Goal: Task Accomplishment & Management: Complete application form

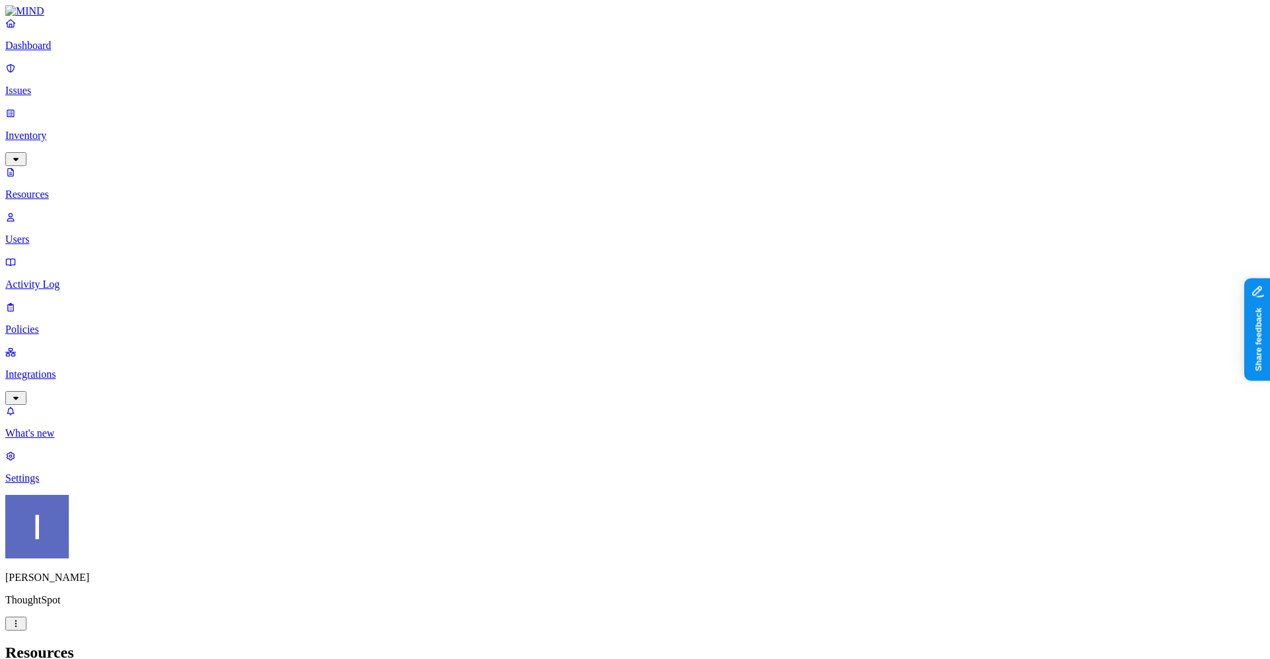
click at [44, 52] on p "Dashboard" at bounding box center [635, 46] width 1260 height 12
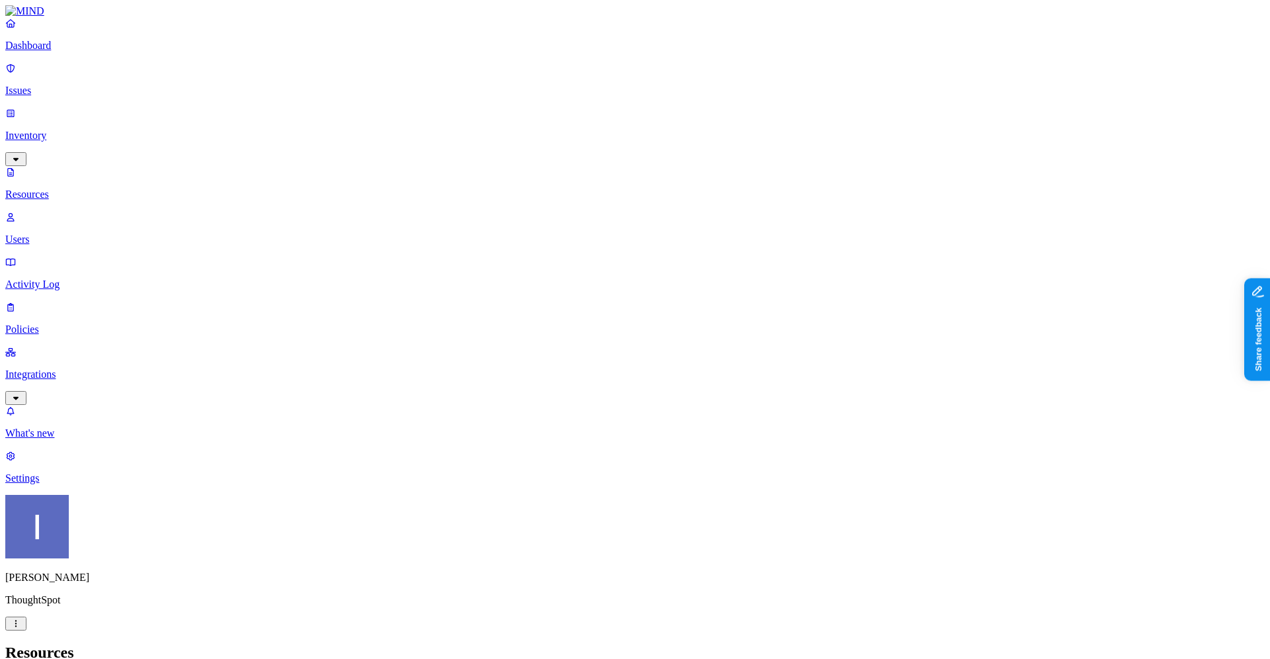
scroll to position [264, 0]
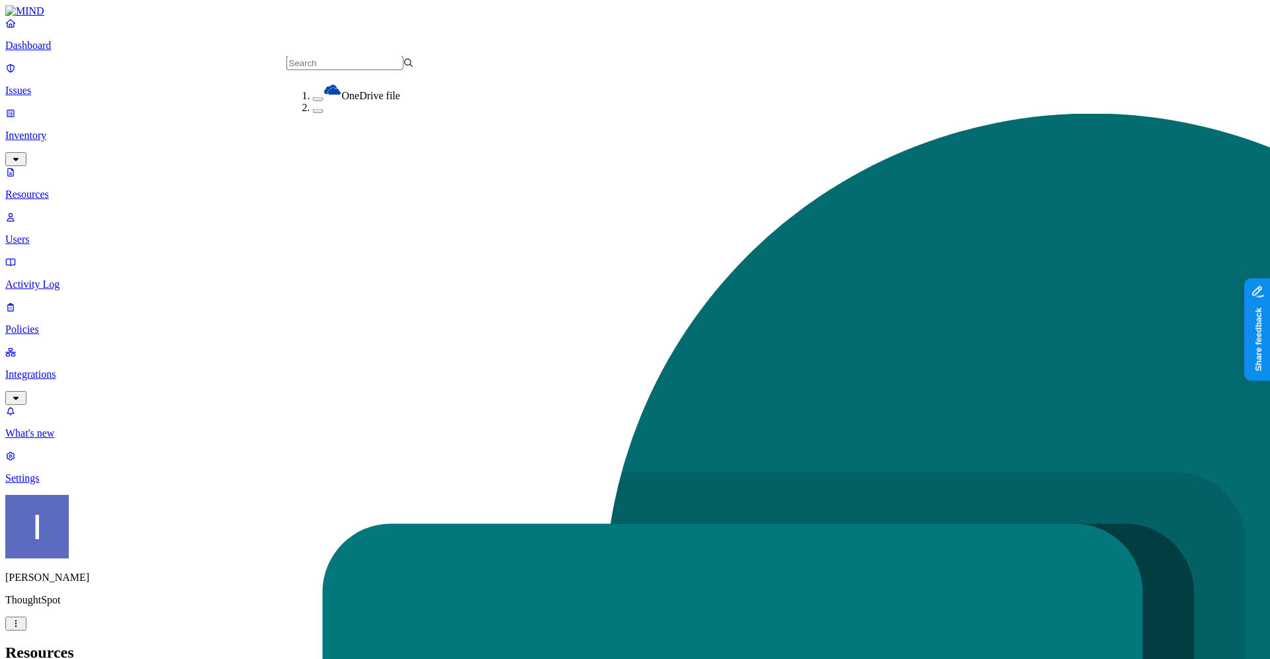
scroll to position [15, 0]
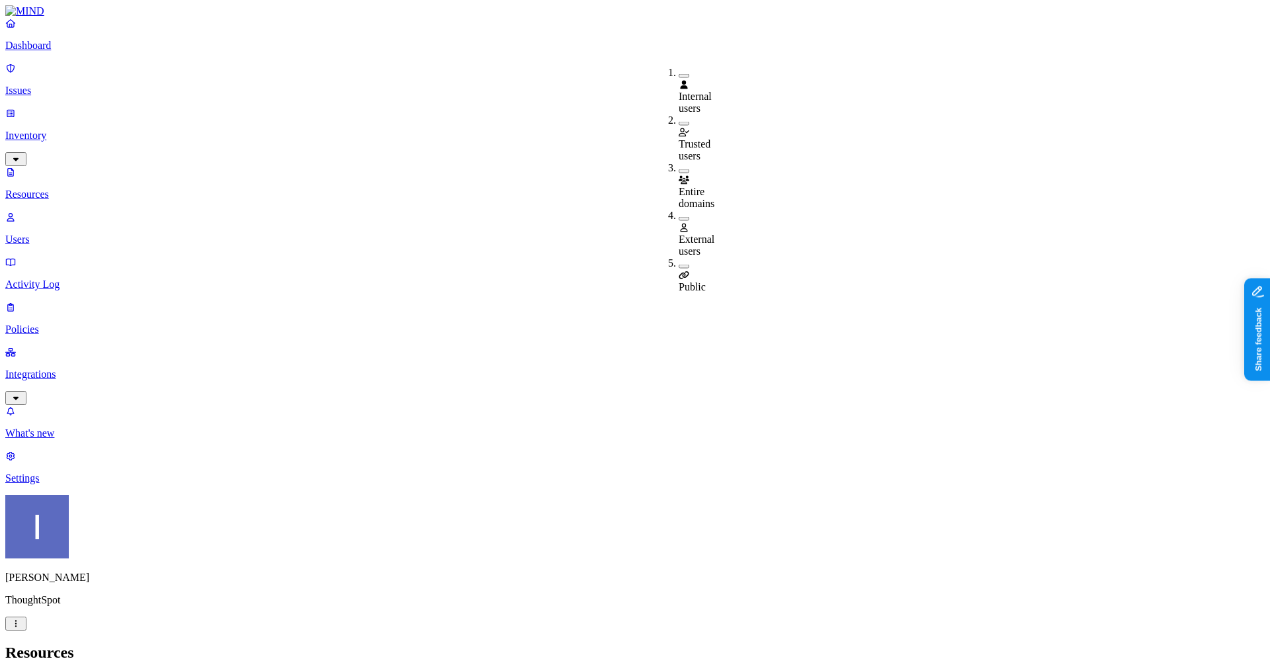
scroll to position [1, 0]
click at [706, 281] on span "Public" at bounding box center [692, 286] width 27 height 11
click at [615, 644] on h2 "Resources" at bounding box center [635, 653] width 1260 height 18
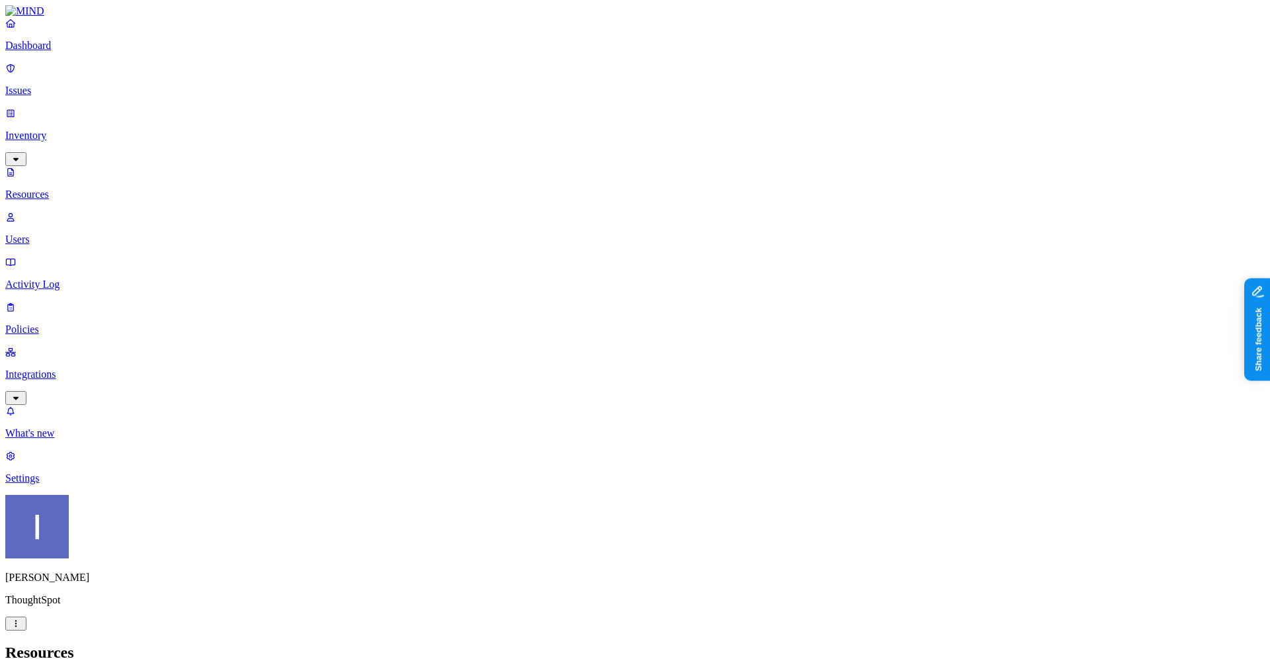
scroll to position [279, 0]
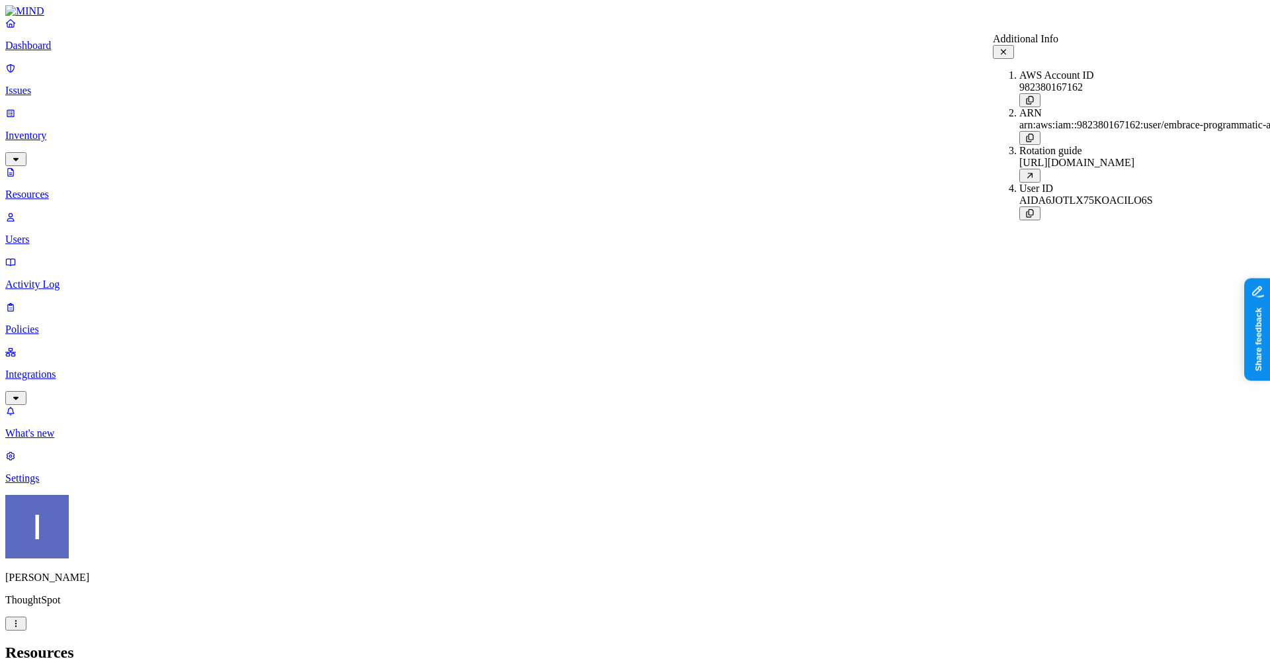
click at [1141, 131] on div at bounding box center [1156, 138] width 274 height 14
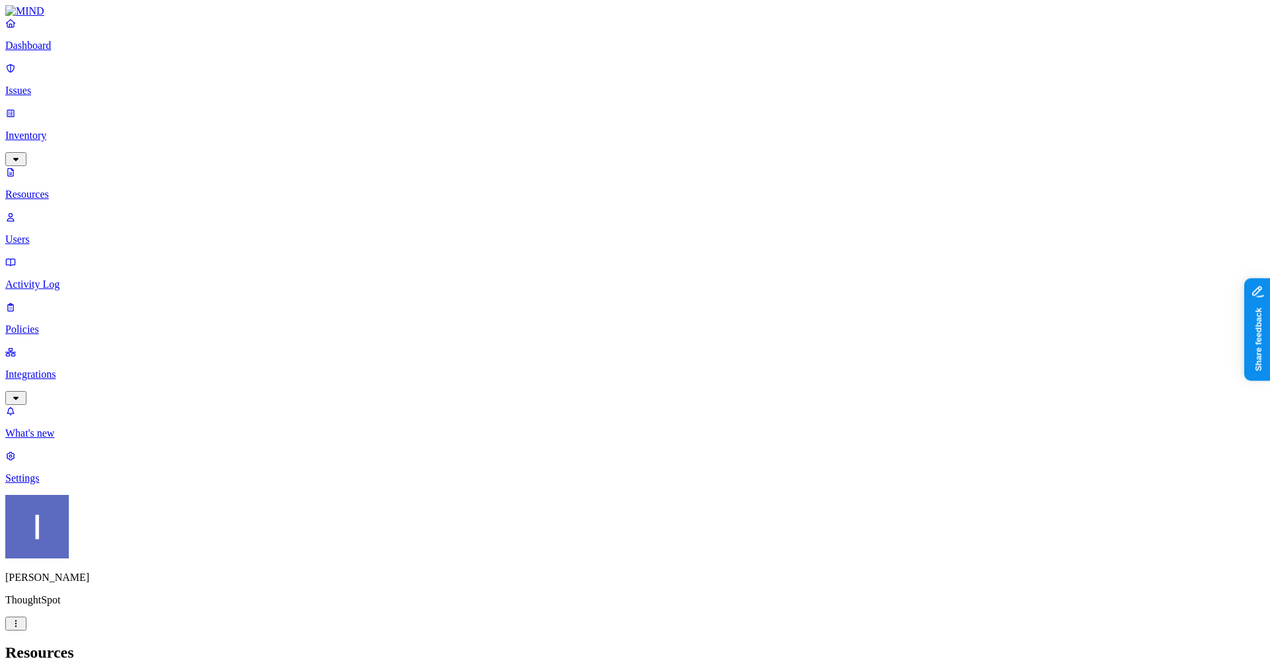
click at [110, 85] on p "Issues" at bounding box center [635, 91] width 1260 height 12
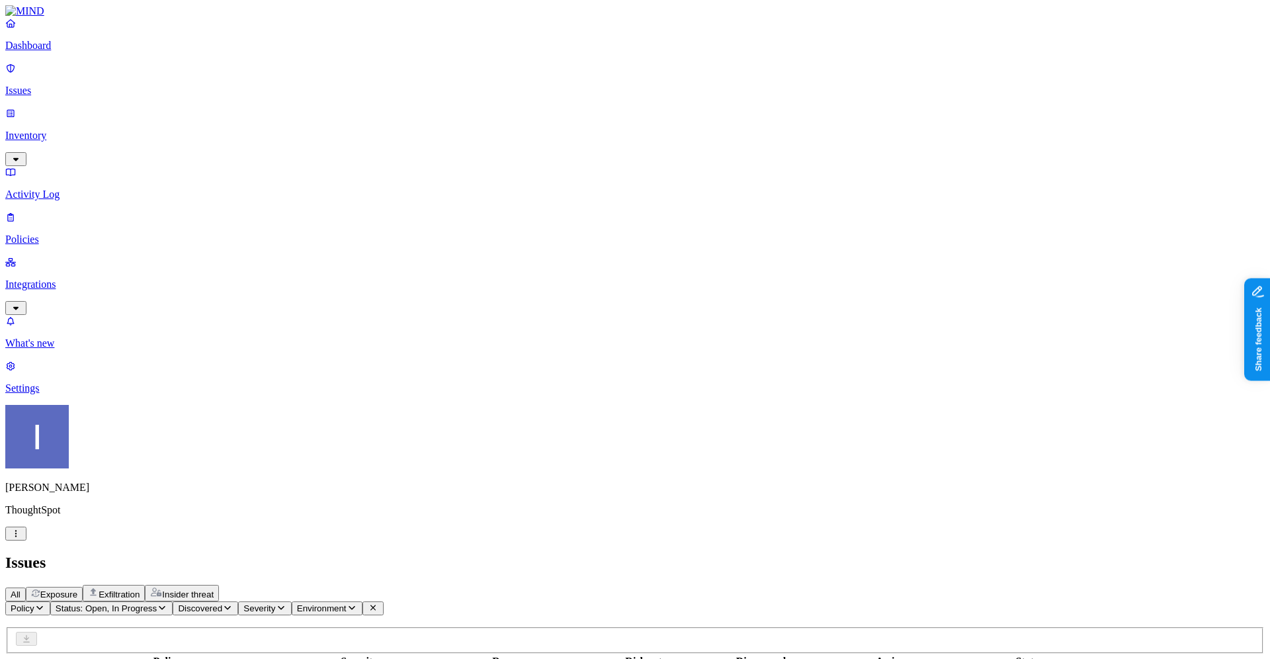
click at [100, 52] on p "Dashboard" at bounding box center [635, 46] width 1260 height 12
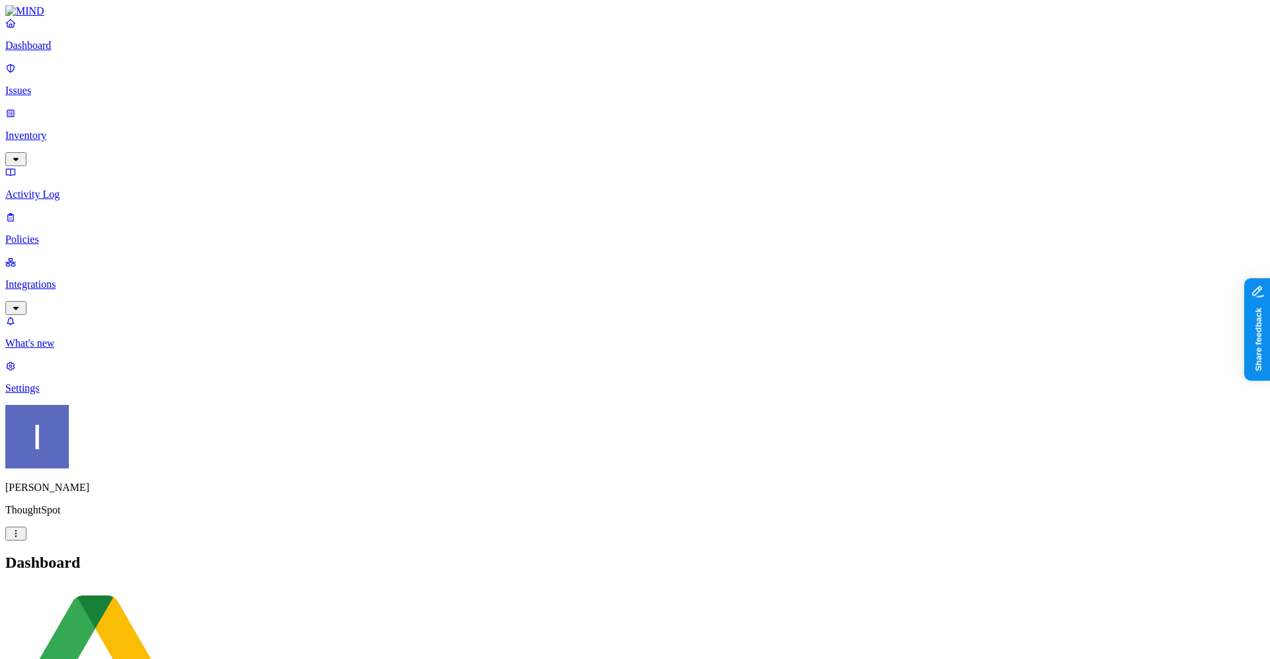
click at [244, 554] on h2 "Dashboard" at bounding box center [635, 563] width 1260 height 18
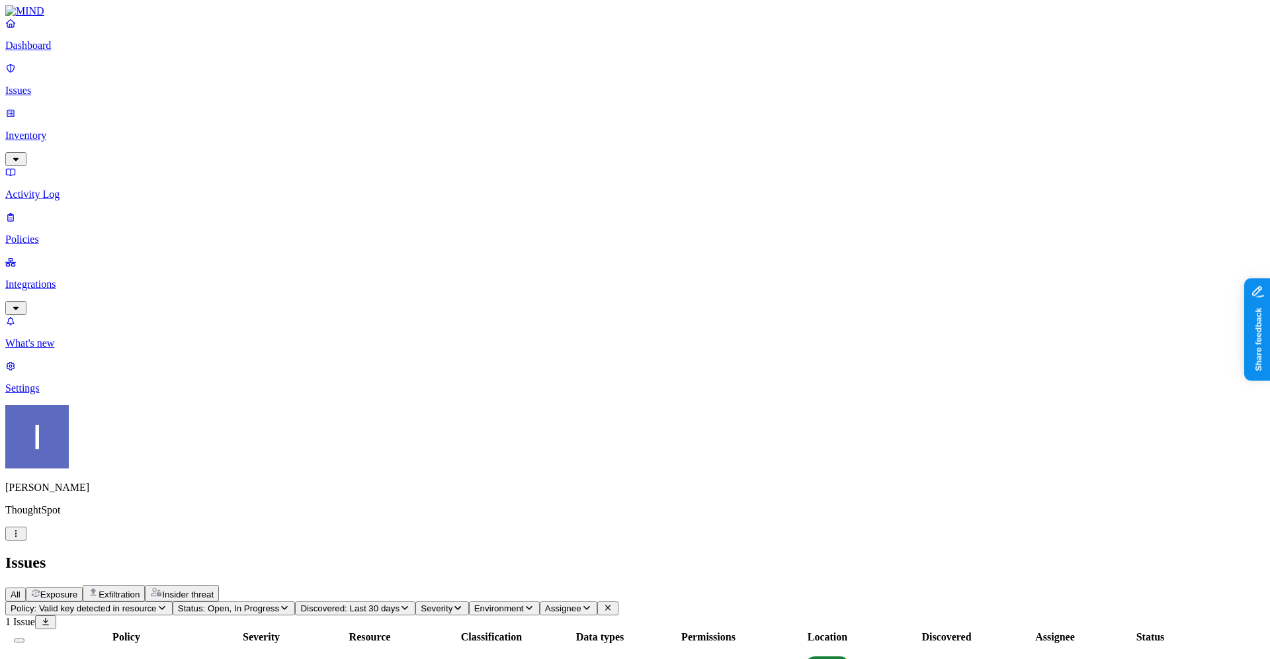
scroll to position [614, 0]
click at [279, 603] on span "Status: Open, In Progress" at bounding box center [228, 608] width 101 height 10
click at [389, 216] on span "Resolved" at bounding box center [369, 221] width 40 height 11
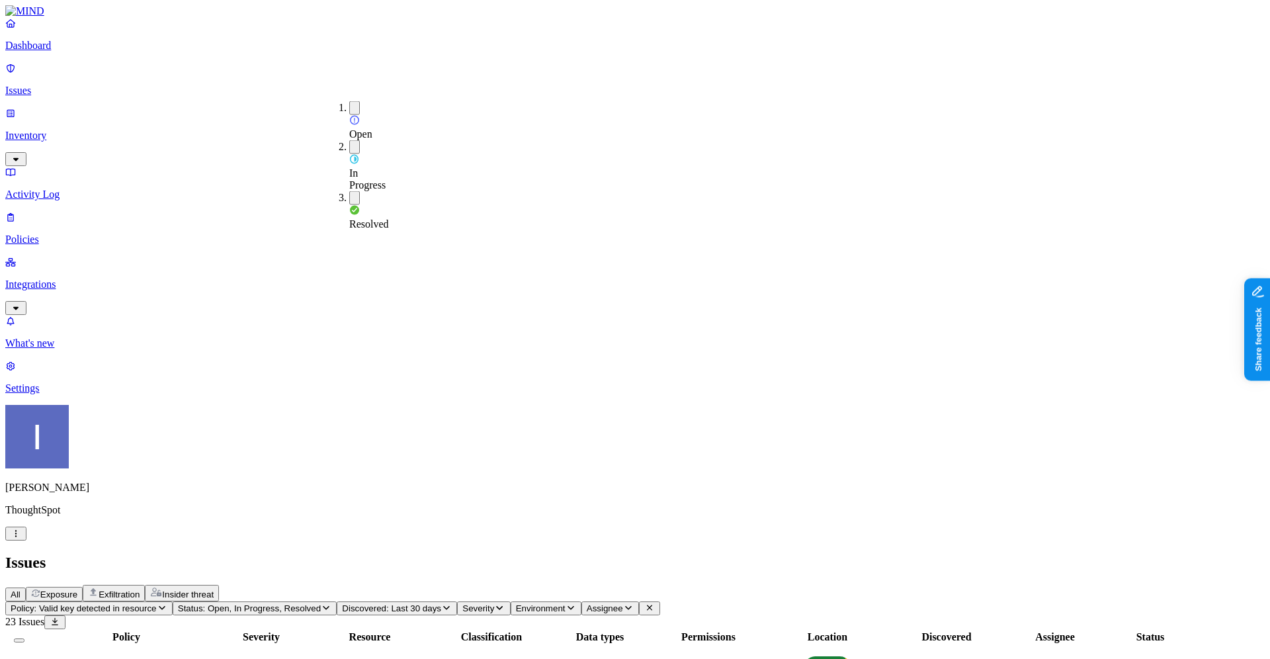
click at [503, 554] on div "Issues" at bounding box center [635, 563] width 1260 height 18
click at [562, 585] on div "All Exposure Exfiltration Insider threat" at bounding box center [635, 593] width 1260 height 17
click at [140, 589] on span "Exfiltration" at bounding box center [119, 594] width 41 height 10
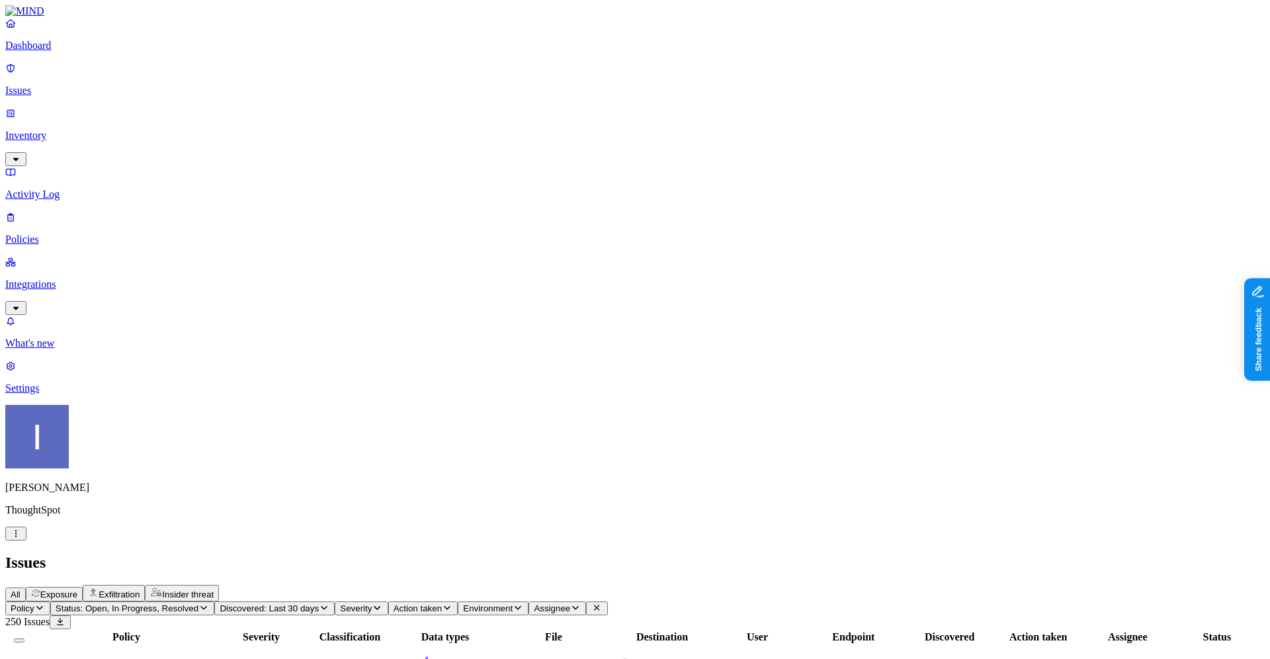
click at [108, 49] on link "Dashboard" at bounding box center [635, 34] width 1260 height 34
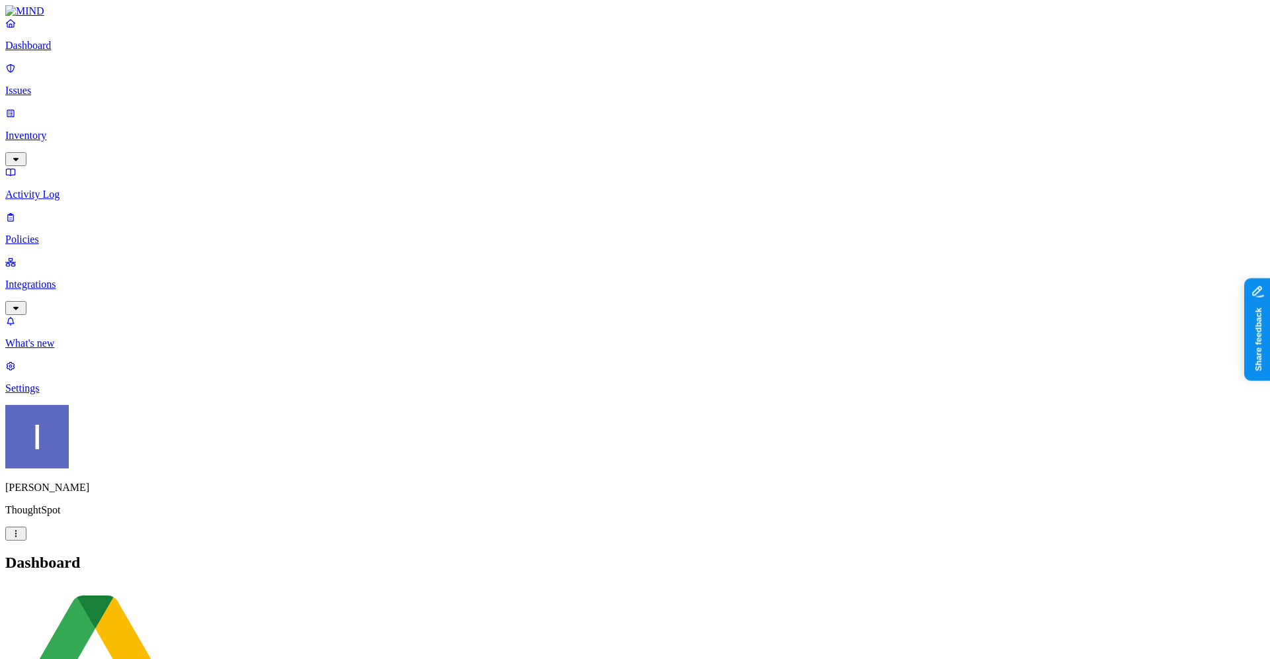
click at [234, 554] on h2 "Dashboard" at bounding box center [635, 563] width 1260 height 18
drag, startPoint x: 605, startPoint y: 308, endPoint x: 675, endPoint y: 308, distance: 69.5
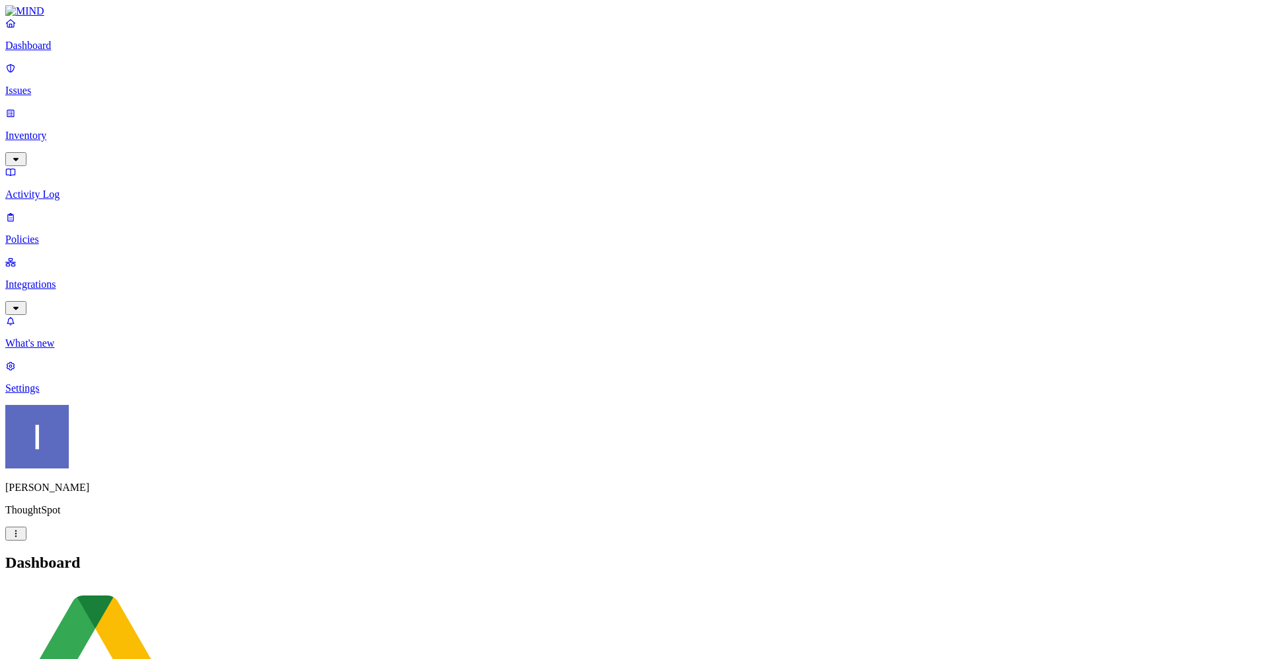
click at [93, 234] on p "Policies" at bounding box center [635, 240] width 1260 height 12
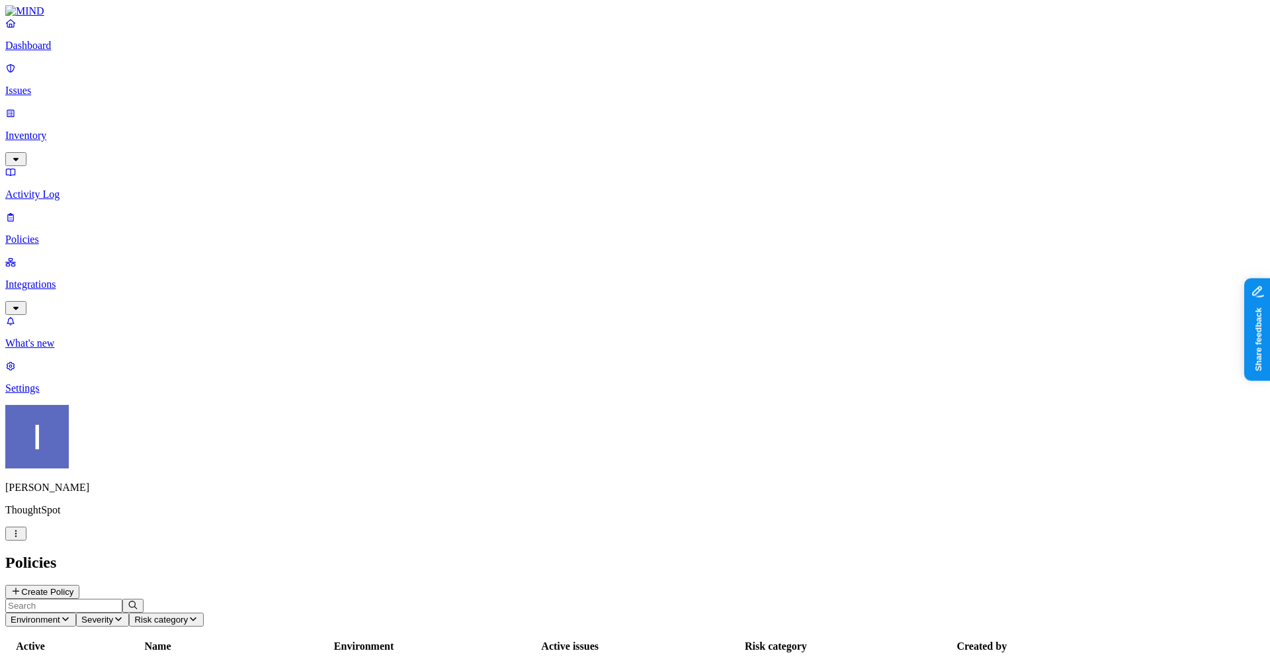
click at [79, 585] on button "Create Policy" at bounding box center [42, 592] width 74 height 14
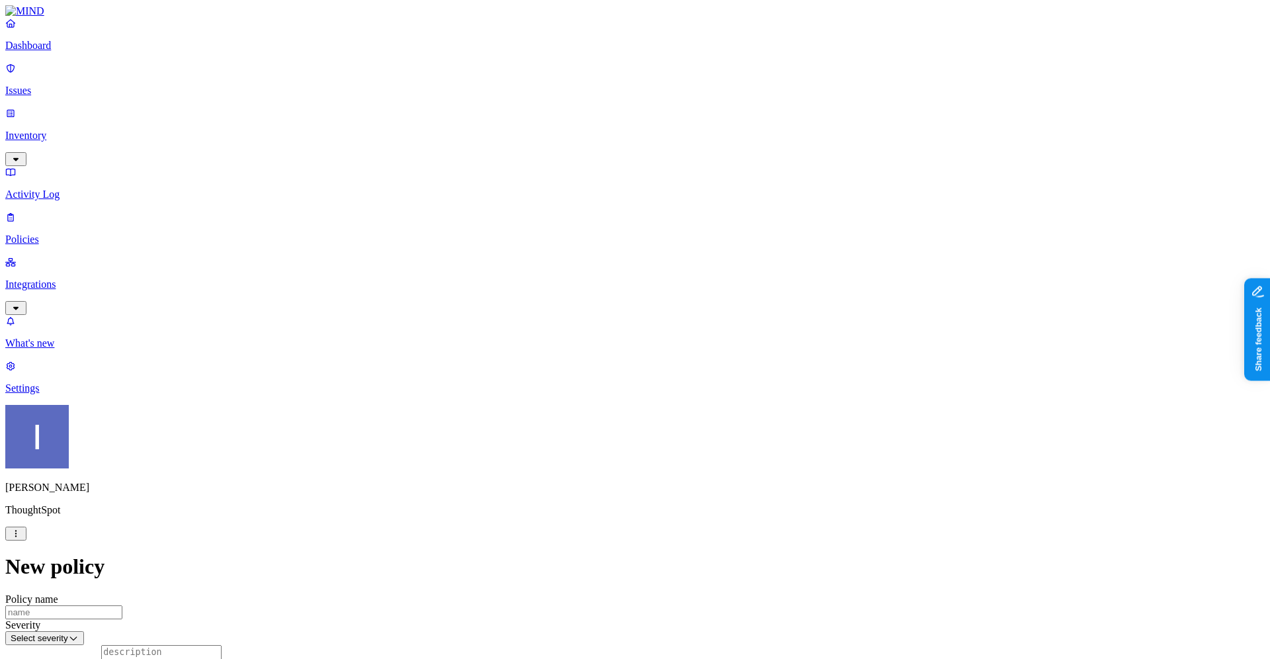
scroll to position [159, 0]
click at [118, 540] on div "Itai Schwartz ThoughtSpot" at bounding box center [635, 473] width 1260 height 136
click at [128, 636] on html "Dashboard Issues Inventory Activity Log Policies Integrations What's new 1 Sett…" at bounding box center [635, 656] width 1270 height 1313
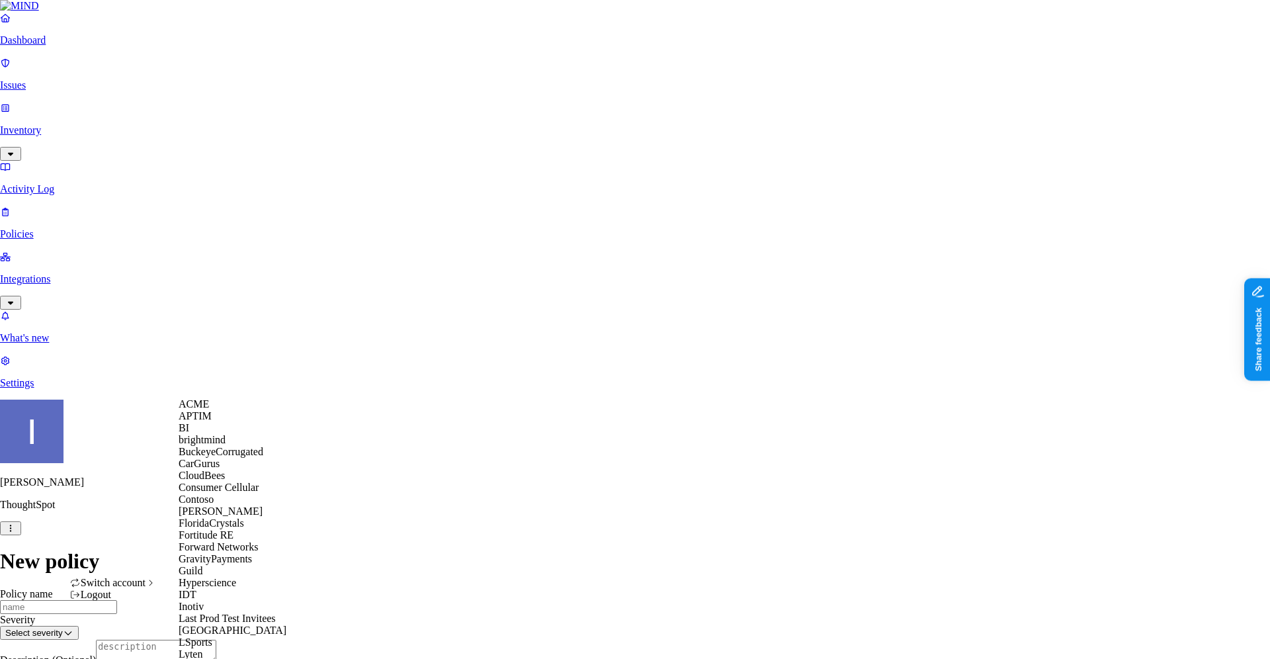
click at [219, 410] on div "ACME" at bounding box center [243, 404] width 128 height 12
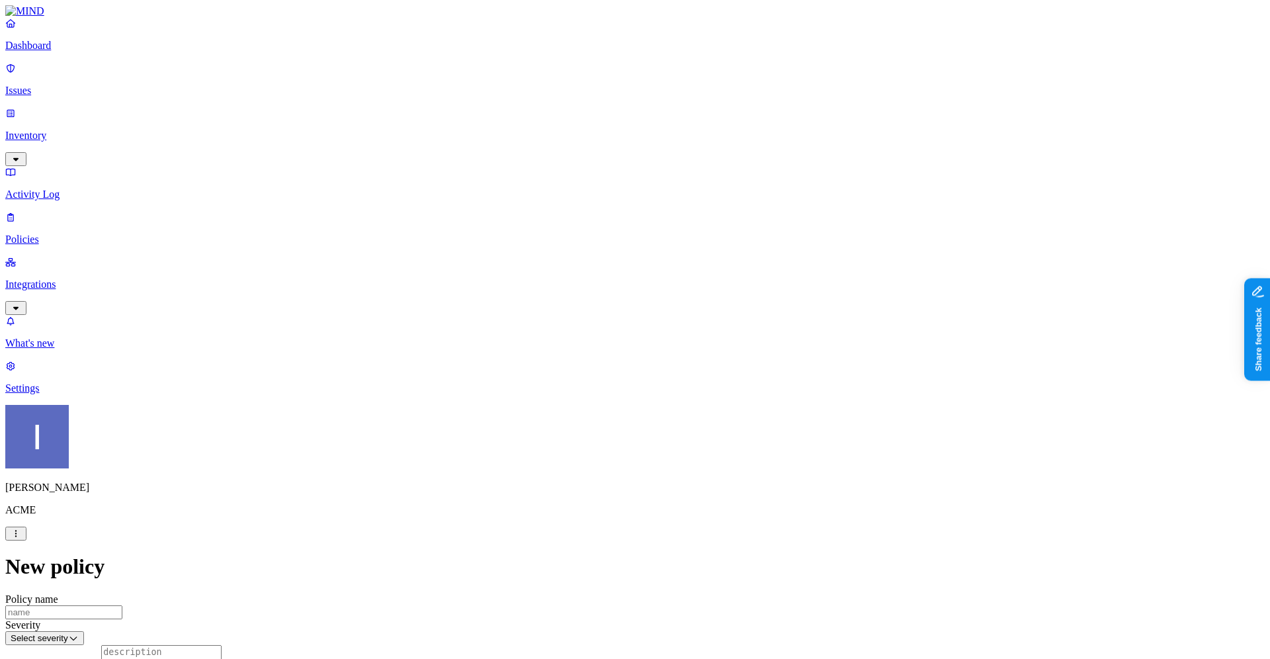
click at [589, 521] on label "Web Domain" at bounding box center [581, 517] width 34 height 23
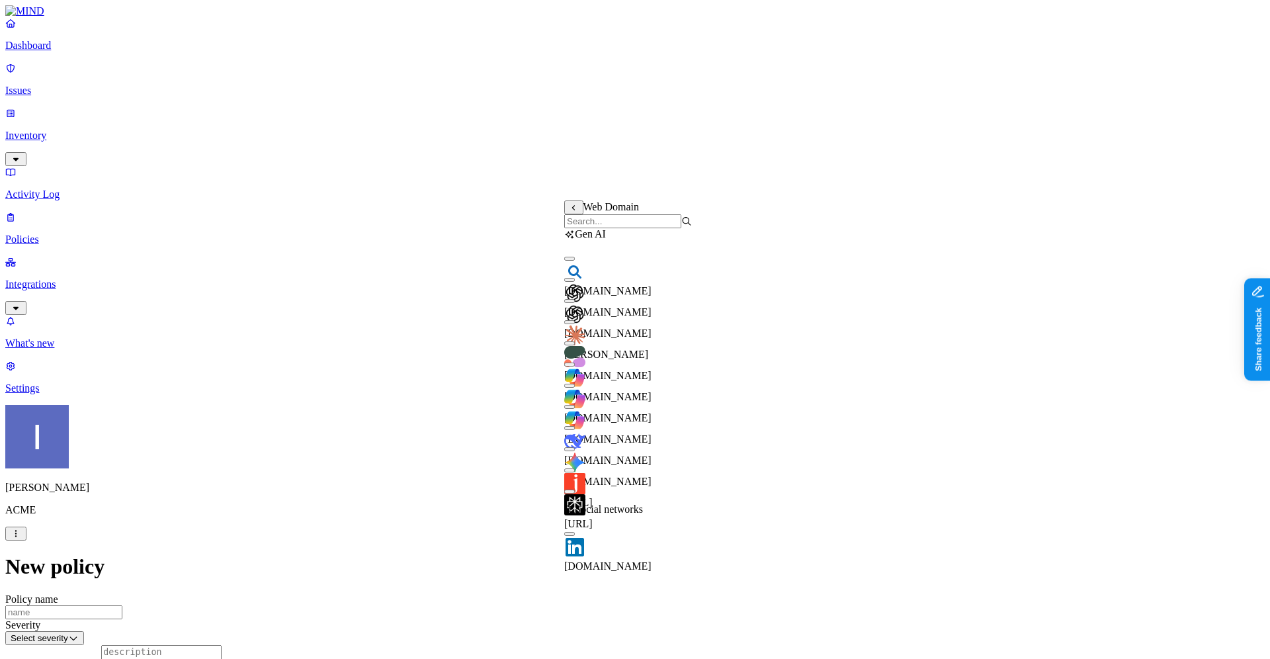
click at [646, 228] on input "search" at bounding box center [622, 221] width 117 height 14
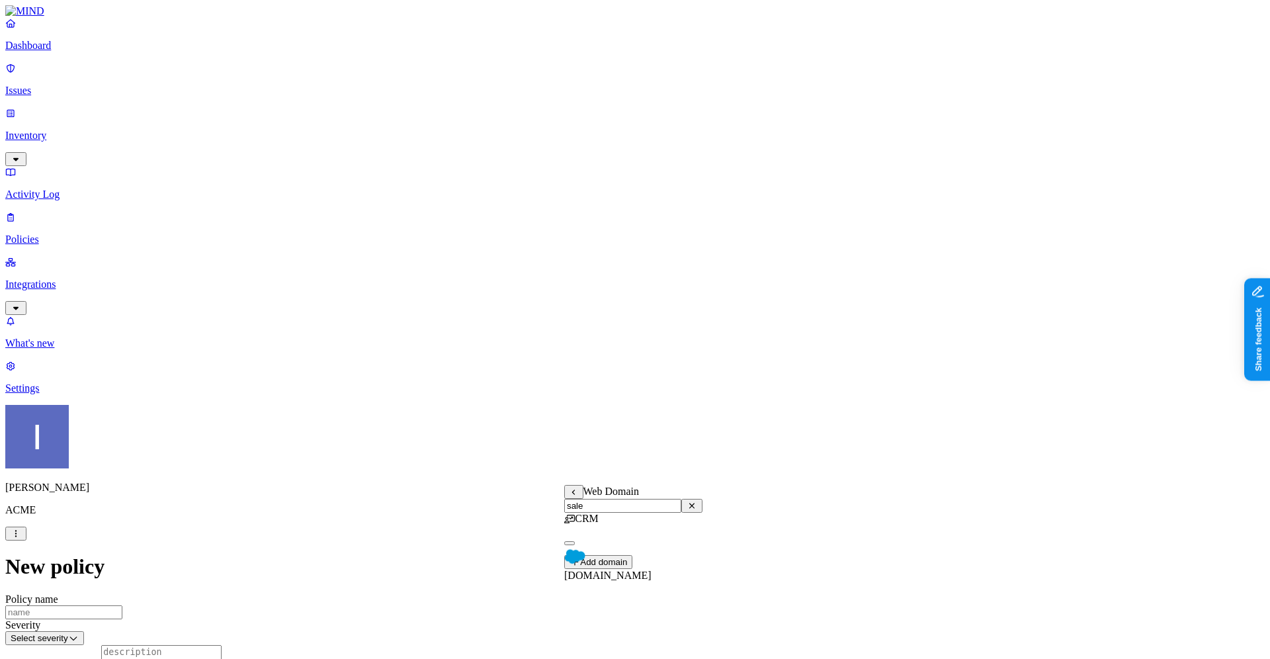
type input "sale"
click at [609, 570] on span "salesforce.com" at bounding box center [607, 575] width 87 height 11
click at [594, 580] on label "Web Domain" at bounding box center [581, 573] width 34 height 23
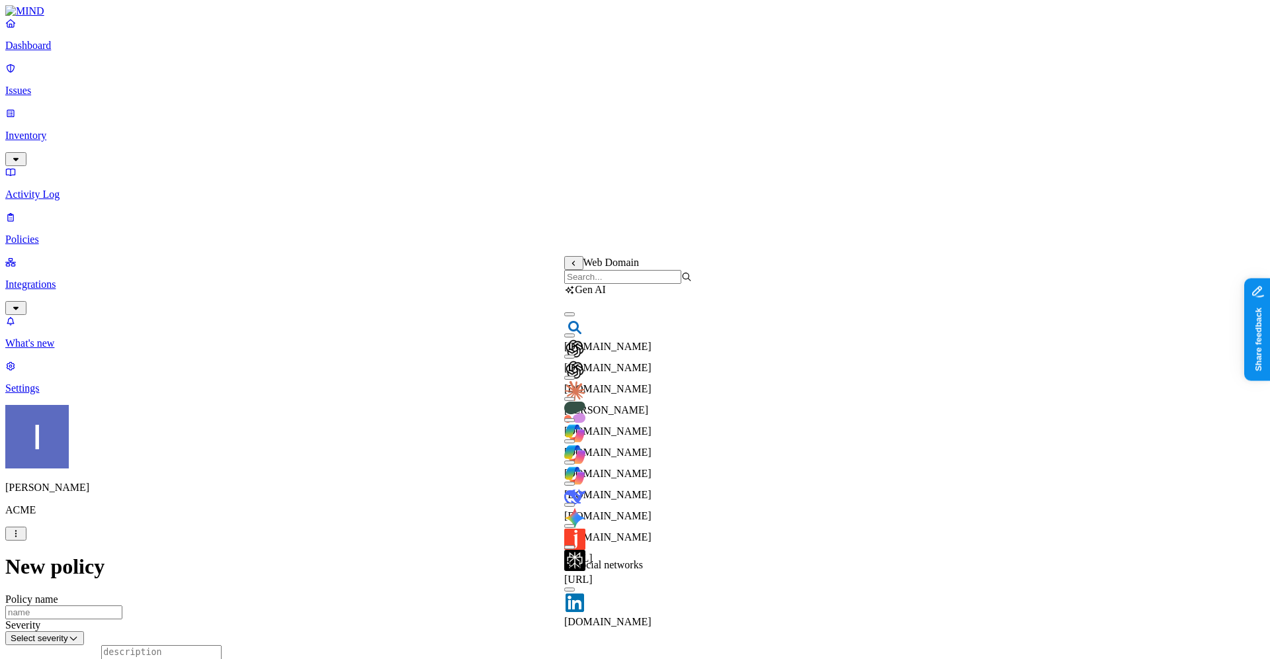
click at [633, 284] on input "search" at bounding box center [622, 277] width 117 height 14
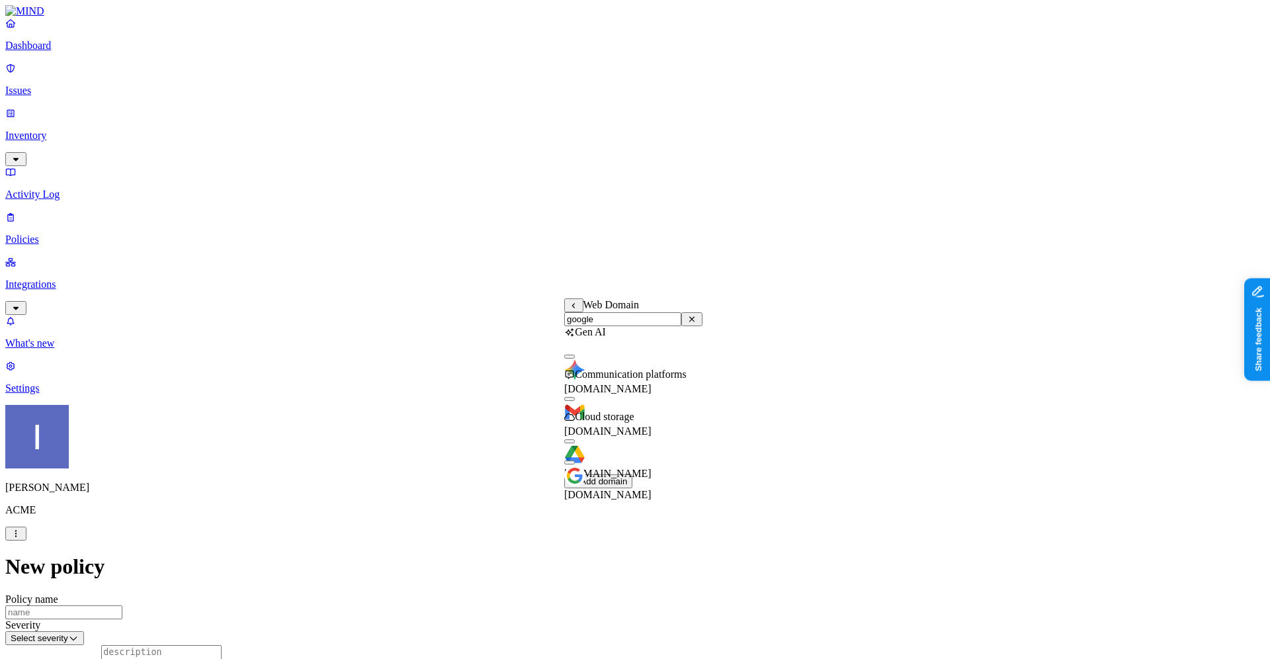
type input "google"
click at [652, 425] on span "mail.google.com" at bounding box center [607, 430] width 87 height 11
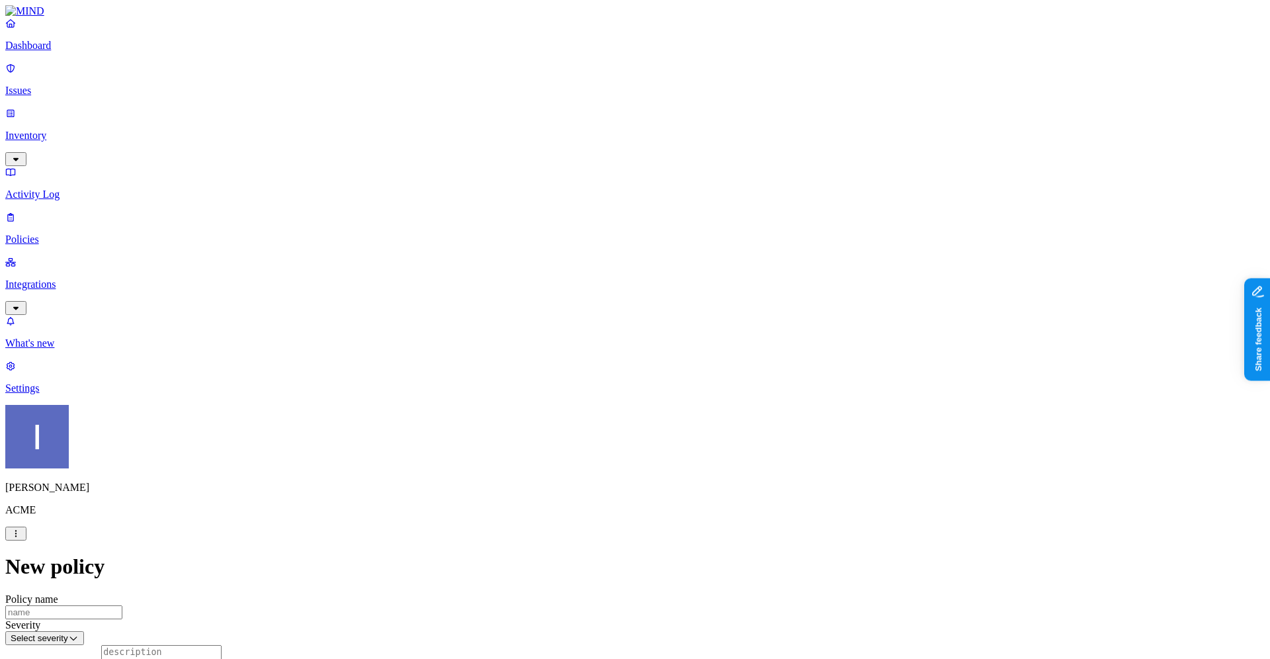
click at [696, 573] on label "AND" at bounding box center [684, 567] width 23 height 11
click at [709, 613] on label "Account type" at bounding box center [691, 608] width 36 height 23
click at [724, 566] on label "Unmanaged" at bounding box center [698, 559] width 51 height 11
